Goal: Task Accomplishment & Management: Use online tool/utility

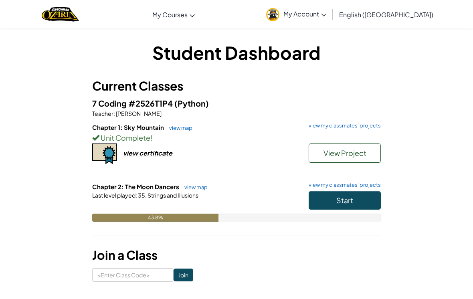
click at [359, 204] on button "Start" at bounding box center [344, 200] width 72 height 18
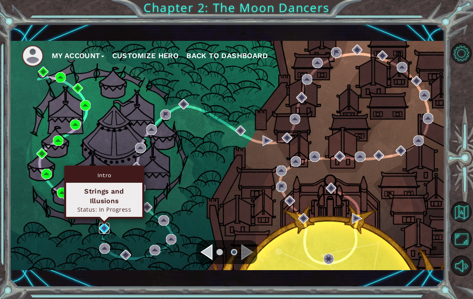
click at [101, 226] on img at bounding box center [104, 228] width 10 height 10
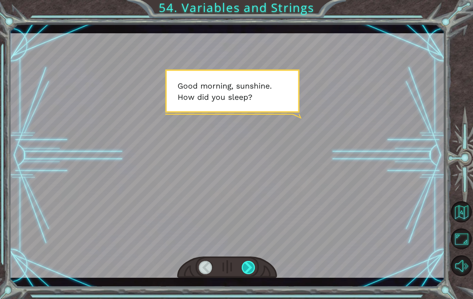
click at [249, 271] on div at bounding box center [249, 267] width 14 height 13
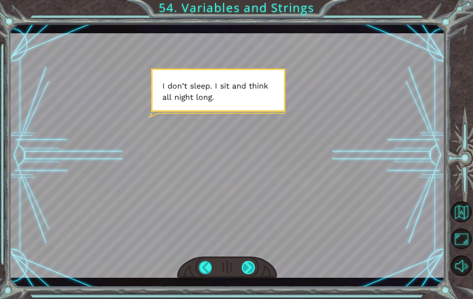
click at [246, 265] on div at bounding box center [249, 267] width 14 height 13
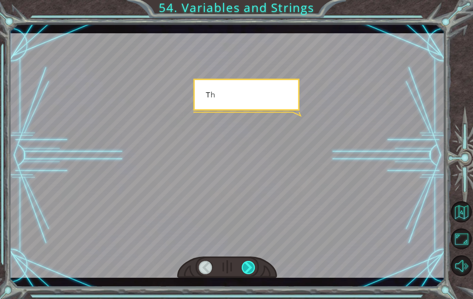
click at [246, 267] on div at bounding box center [249, 267] width 14 height 13
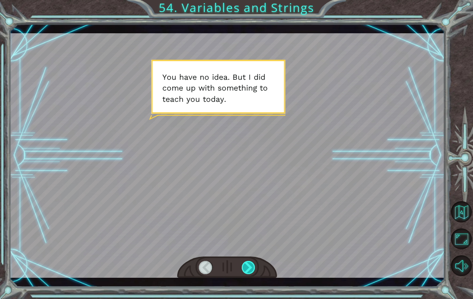
click at [247, 267] on div at bounding box center [249, 267] width 14 height 13
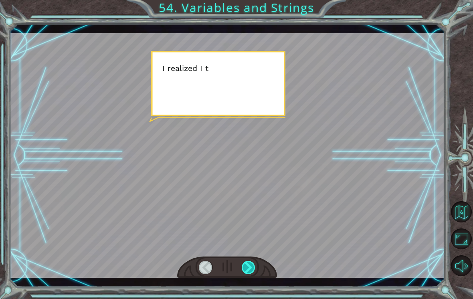
click at [255, 268] on div at bounding box center [249, 267] width 14 height 13
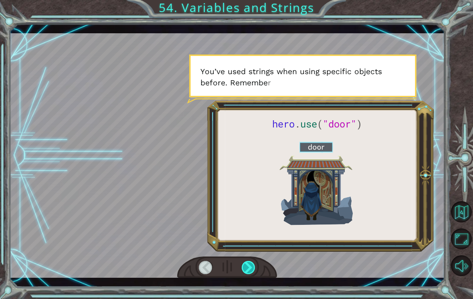
click at [244, 266] on div at bounding box center [249, 267] width 14 height 13
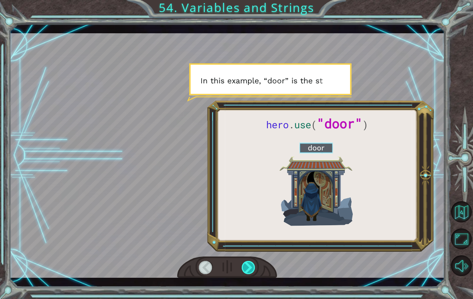
click at [243, 268] on div at bounding box center [249, 267] width 14 height 13
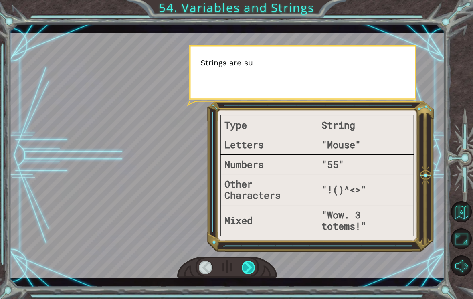
click at [247, 269] on div at bounding box center [249, 267] width 14 height 13
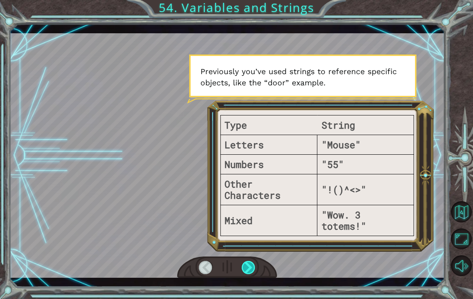
click at [252, 267] on div at bounding box center [249, 267] width 14 height 13
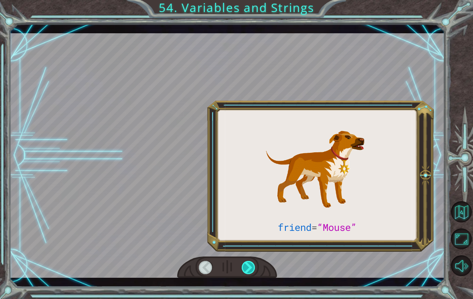
click at [255, 263] on div at bounding box center [249, 267] width 14 height 13
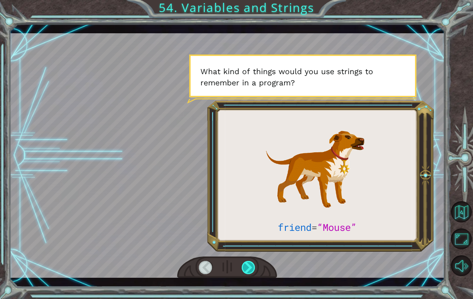
click at [254, 266] on div at bounding box center [249, 267] width 14 height 13
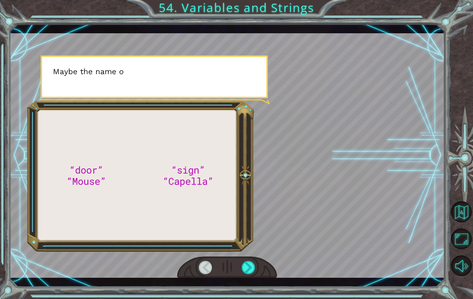
click at [262, 271] on div at bounding box center [227, 267] width 100 height 22
click at [264, 268] on div at bounding box center [227, 267] width 100 height 22
click at [267, 266] on div at bounding box center [227, 267] width 100 height 22
click at [264, 268] on div at bounding box center [227, 267] width 100 height 22
click at [264, 264] on div at bounding box center [227, 267] width 100 height 22
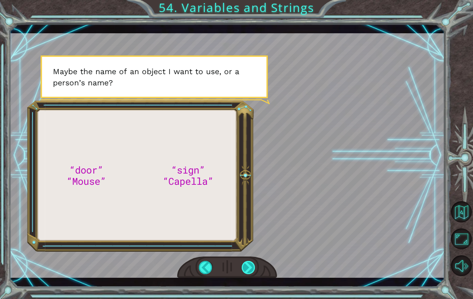
click at [254, 266] on div at bounding box center [249, 267] width 14 height 13
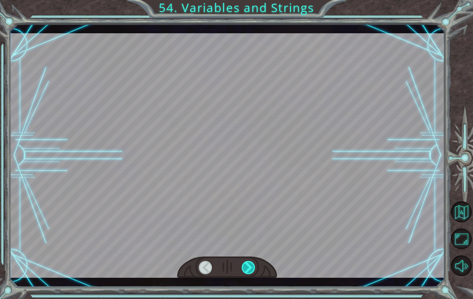
click at [254, 267] on div at bounding box center [249, 267] width 14 height 13
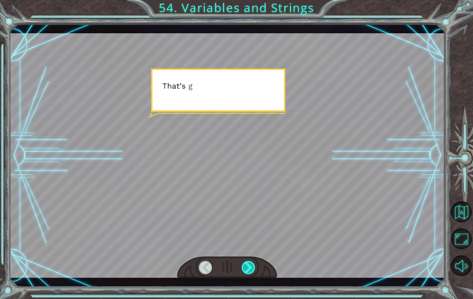
click at [255, 264] on div at bounding box center [249, 267] width 14 height 13
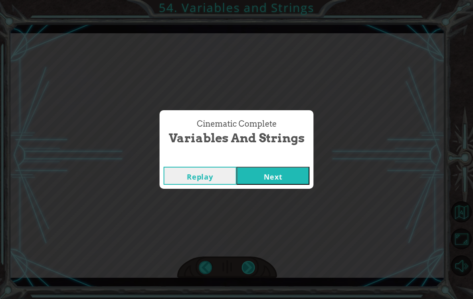
click at [259, 268] on div "Cinematic Complete Variables and Strings Replay Next" at bounding box center [236, 149] width 473 height 299
click at [253, 267] on div "Cinematic Complete Variables and Strings Replay Next" at bounding box center [236, 149] width 473 height 299
click at [263, 183] on button "Next" at bounding box center [272, 176] width 73 height 18
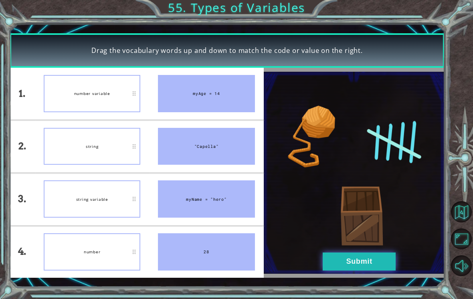
click at [357, 254] on button "Submit" at bounding box center [358, 261] width 73 height 18
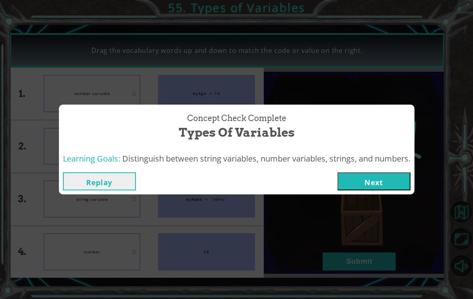
click at [363, 174] on button "Next" at bounding box center [373, 181] width 73 height 18
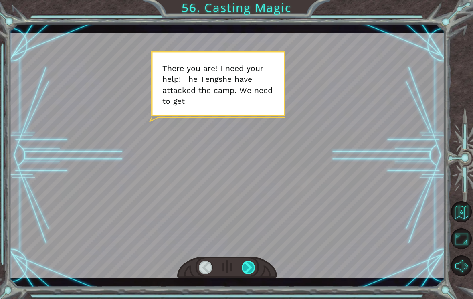
click at [247, 264] on div at bounding box center [249, 267] width 14 height 13
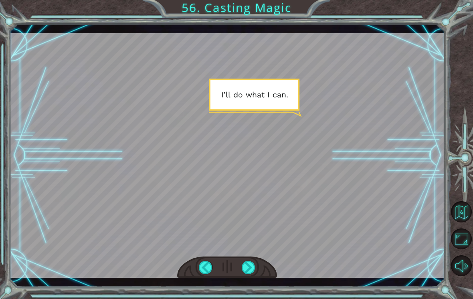
click at [239, 260] on div at bounding box center [227, 267] width 100 height 22
click at [244, 263] on div at bounding box center [249, 267] width 14 height 13
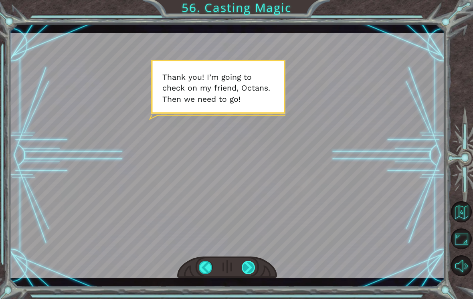
click at [250, 265] on div at bounding box center [249, 267] width 14 height 13
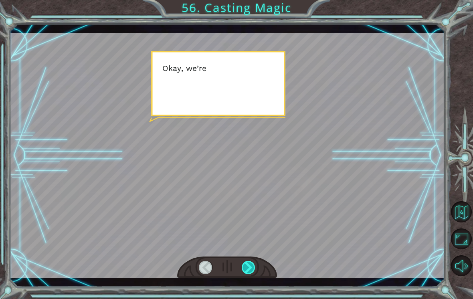
click at [252, 267] on div at bounding box center [249, 267] width 14 height 13
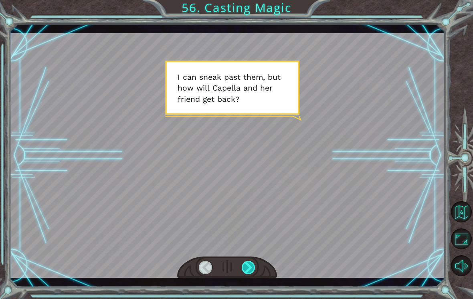
click at [248, 267] on div at bounding box center [249, 267] width 14 height 13
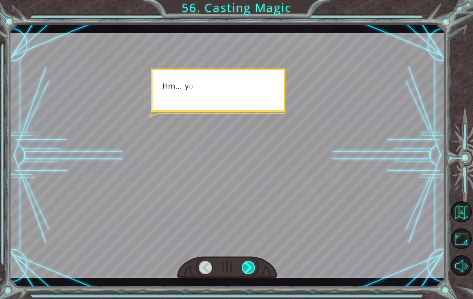
click at [244, 266] on div at bounding box center [249, 267] width 14 height 13
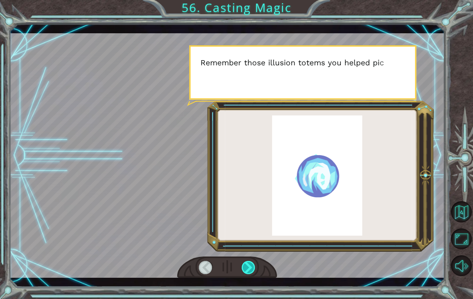
click at [246, 266] on div at bounding box center [249, 267] width 14 height 13
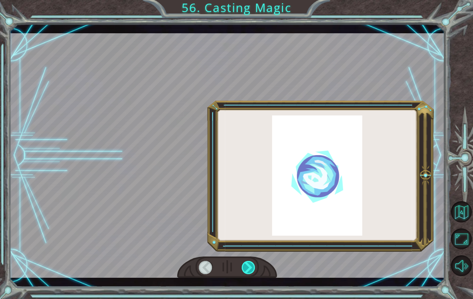
click at [249, 269] on div at bounding box center [249, 267] width 14 height 13
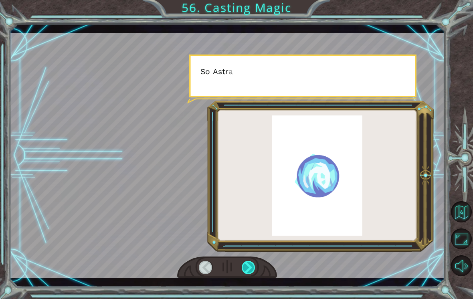
click at [246, 267] on div at bounding box center [249, 267] width 14 height 13
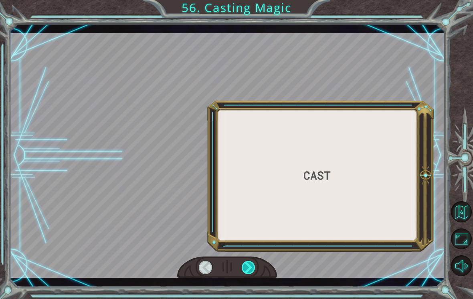
click at [246, 270] on div at bounding box center [249, 267] width 14 height 13
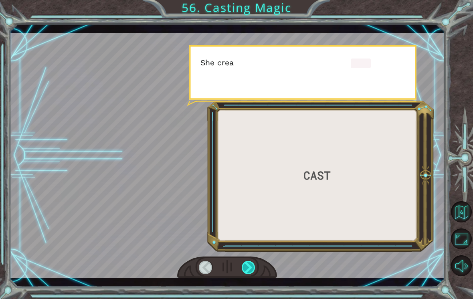
click at [248, 271] on div at bounding box center [249, 267] width 14 height 13
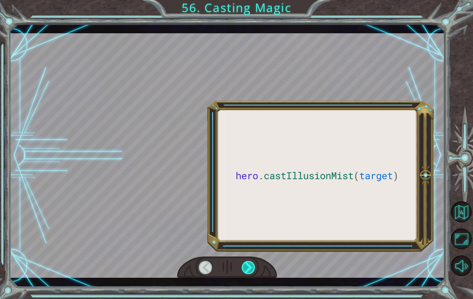
click at [248, 270] on div at bounding box center [249, 267] width 14 height 13
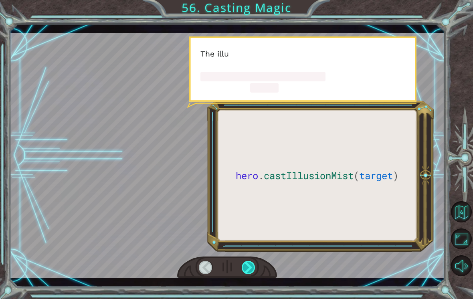
click at [247, 270] on div at bounding box center [249, 267] width 14 height 13
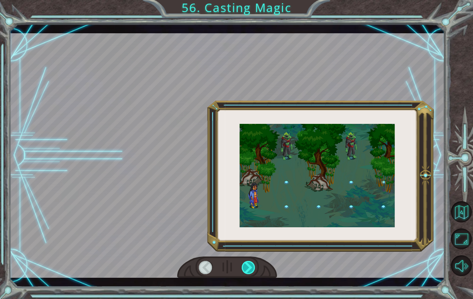
click at [248, 269] on div at bounding box center [249, 267] width 14 height 13
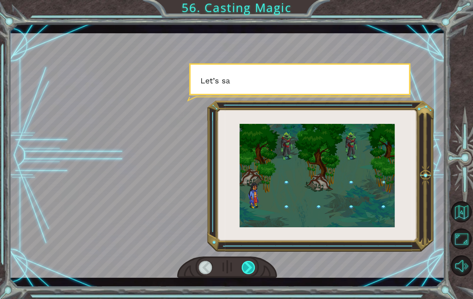
click at [246, 267] on div at bounding box center [249, 267] width 14 height 13
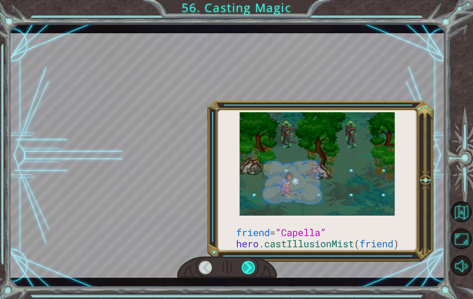
click at [246, 267] on div at bounding box center [249, 267] width 14 height 13
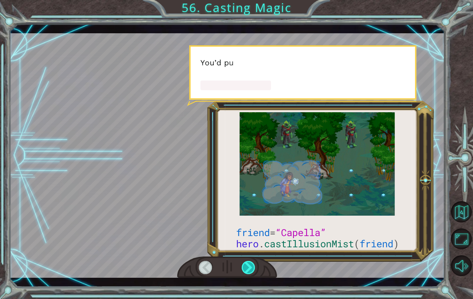
click at [247, 268] on div at bounding box center [249, 267] width 14 height 13
click at [248, 267] on div at bounding box center [249, 267] width 14 height 13
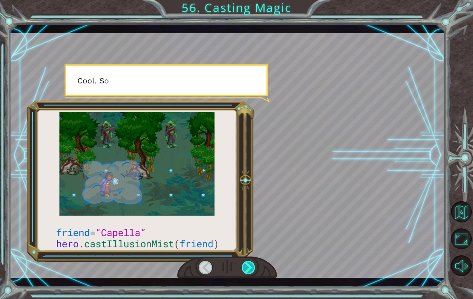
click at [248, 267] on div at bounding box center [249, 267] width 14 height 13
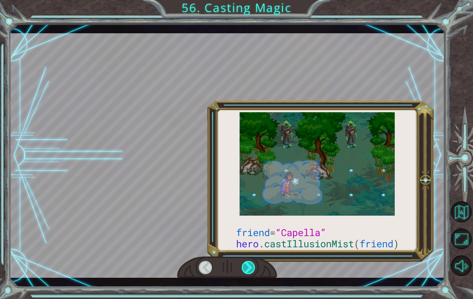
click at [246, 266] on div at bounding box center [249, 267] width 14 height 13
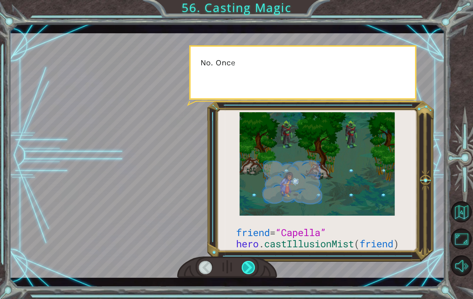
click at [250, 264] on div at bounding box center [249, 267] width 14 height 13
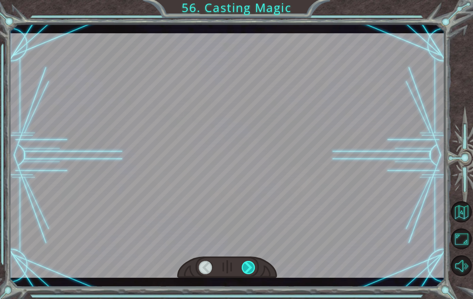
click at [251, 264] on div at bounding box center [249, 267] width 14 height 13
click at [253, 266] on div at bounding box center [249, 267] width 14 height 13
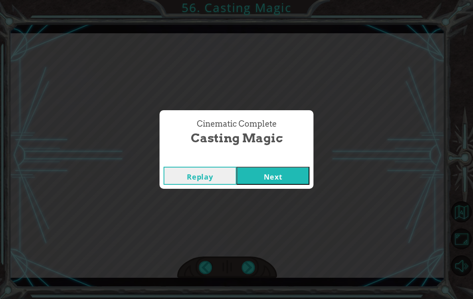
click at [256, 182] on button "Next" at bounding box center [272, 176] width 73 height 18
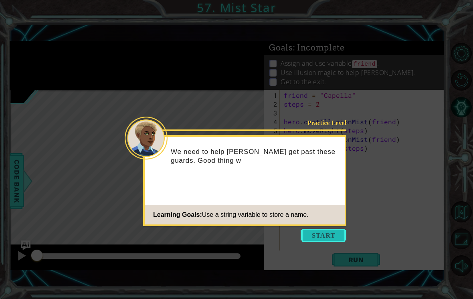
click at [321, 229] on button "Start" at bounding box center [323, 235] width 46 height 13
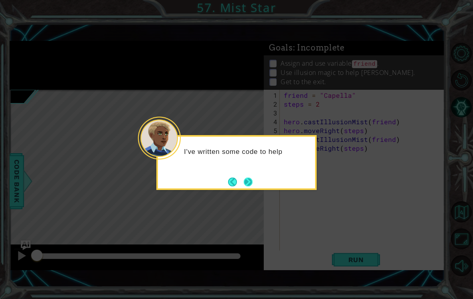
click at [248, 185] on button "Next" at bounding box center [248, 182] width 14 height 14
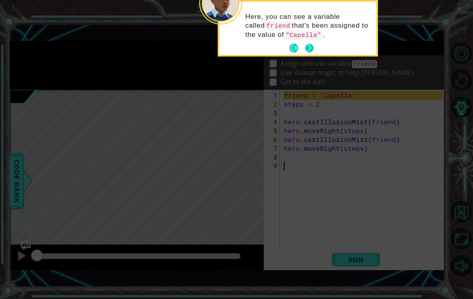
click at [310, 47] on button "Next" at bounding box center [309, 48] width 14 height 14
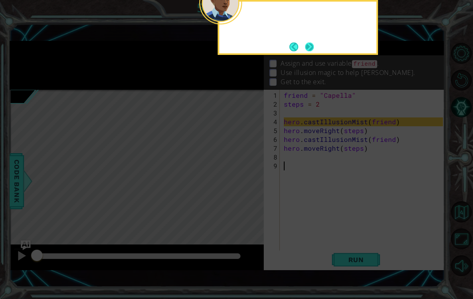
click at [307, 46] on button "Next" at bounding box center [309, 46] width 13 height 13
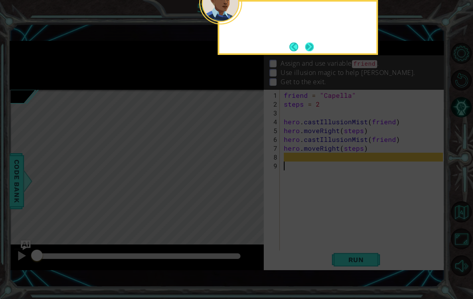
click at [307, 46] on button "Next" at bounding box center [309, 47] width 14 height 14
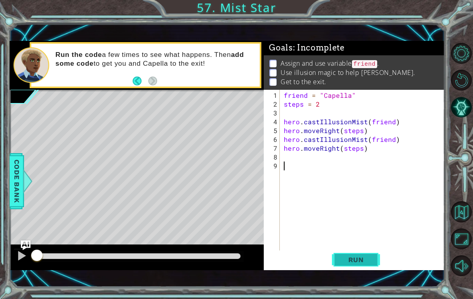
click at [366, 254] on button "Run" at bounding box center [356, 259] width 48 height 18
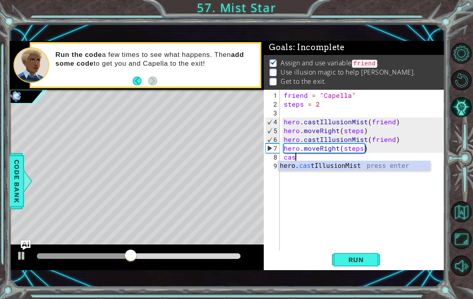
scroll to position [0, 0]
type textarea "hero.castIllusionMist(friend)"
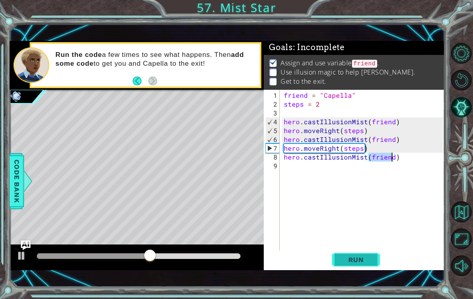
click at [368, 258] on span "Run" at bounding box center [356, 260] width 32 height 8
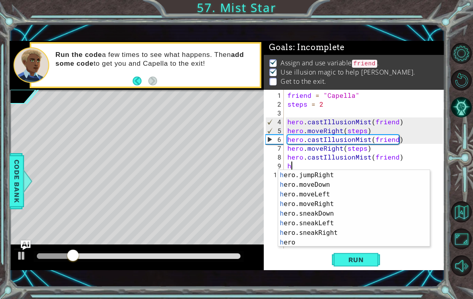
scroll to position [48, 0]
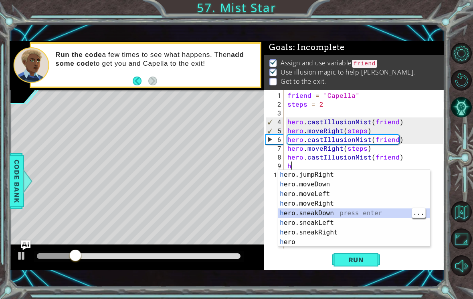
click at [294, 205] on div "h ero.sneakUp press enter h ero.jumpRight press enter h ero.moveDown press ente…" at bounding box center [353, 208] width 151 height 96
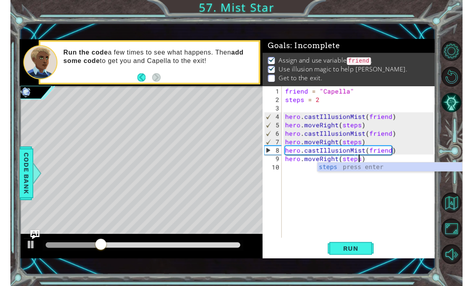
scroll to position [0, 5]
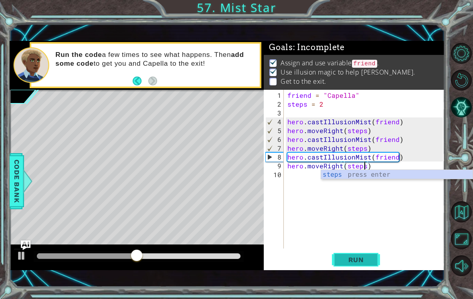
type textarea "hero.moveRight(steps)"
click at [344, 261] on span "Run" at bounding box center [356, 260] width 32 height 8
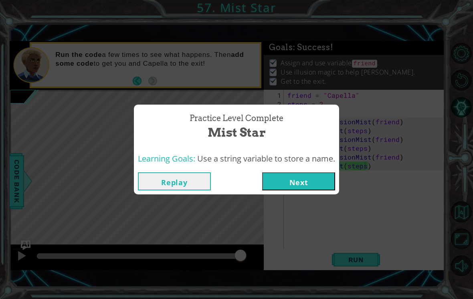
click at [315, 189] on button "Next" at bounding box center [298, 181] width 73 height 18
